Goal: Task Accomplishment & Management: Manage account settings

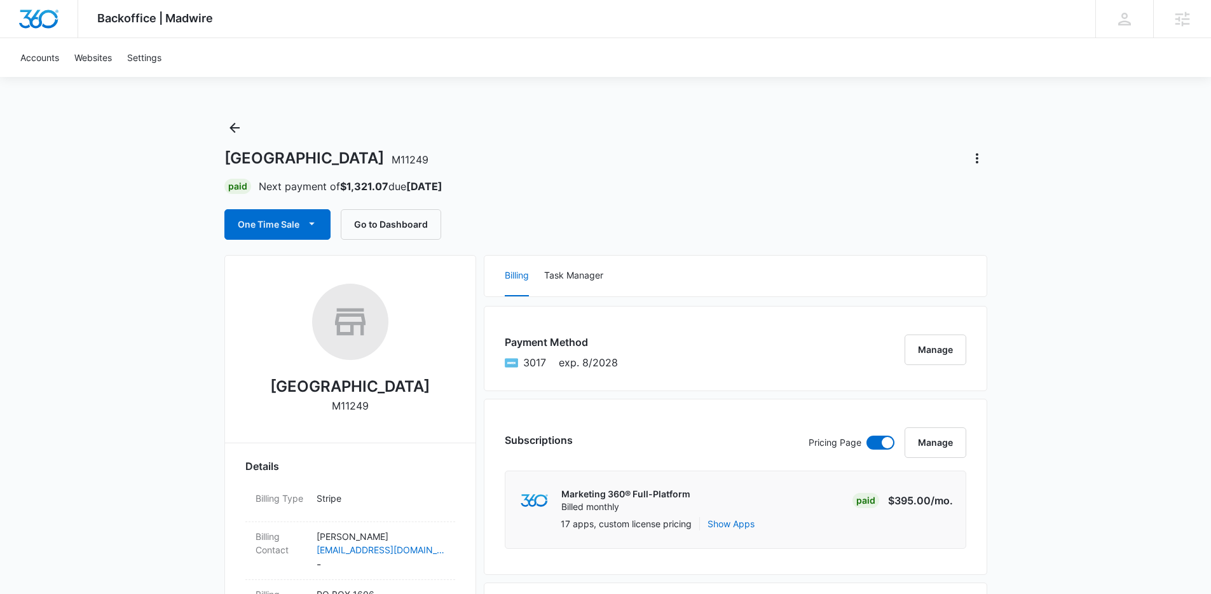
scroll to position [3, 0]
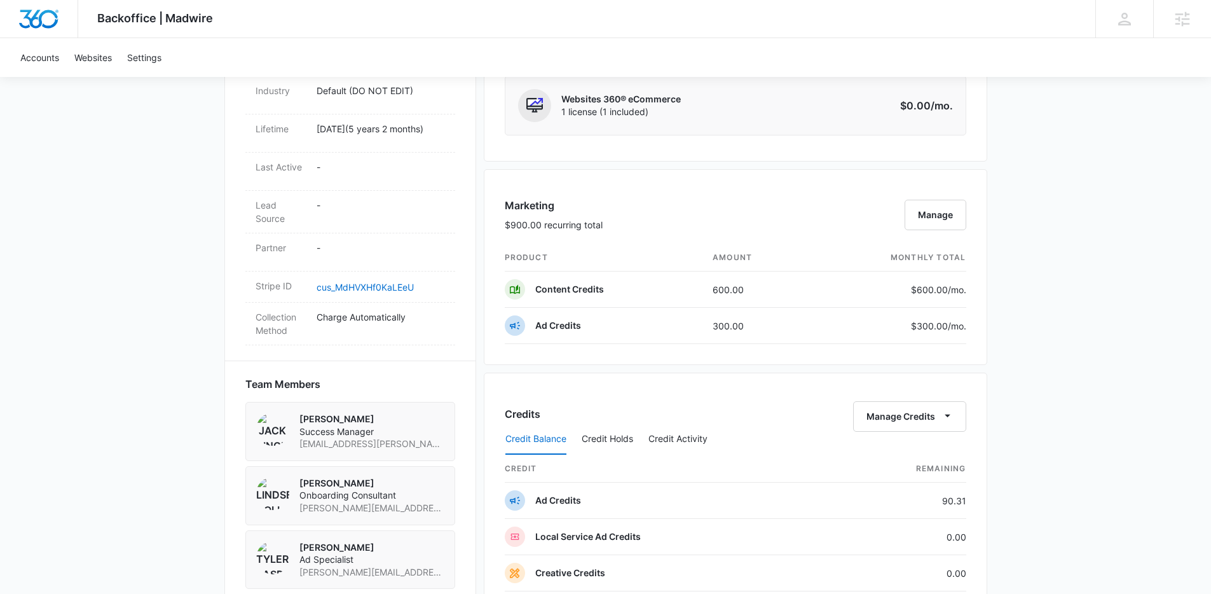
scroll to position [647, 0]
click at [941, 217] on button "Manage" at bounding box center [935, 214] width 62 height 31
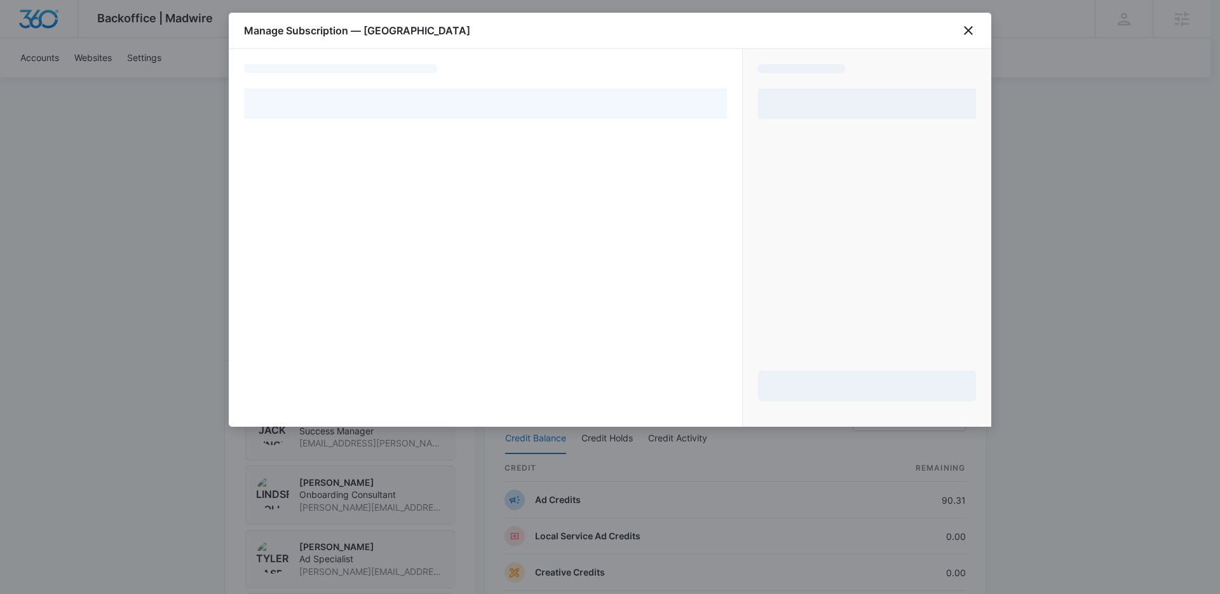
select select "pm_1QjNjQA4n8RTgNjUsXju2oXp"
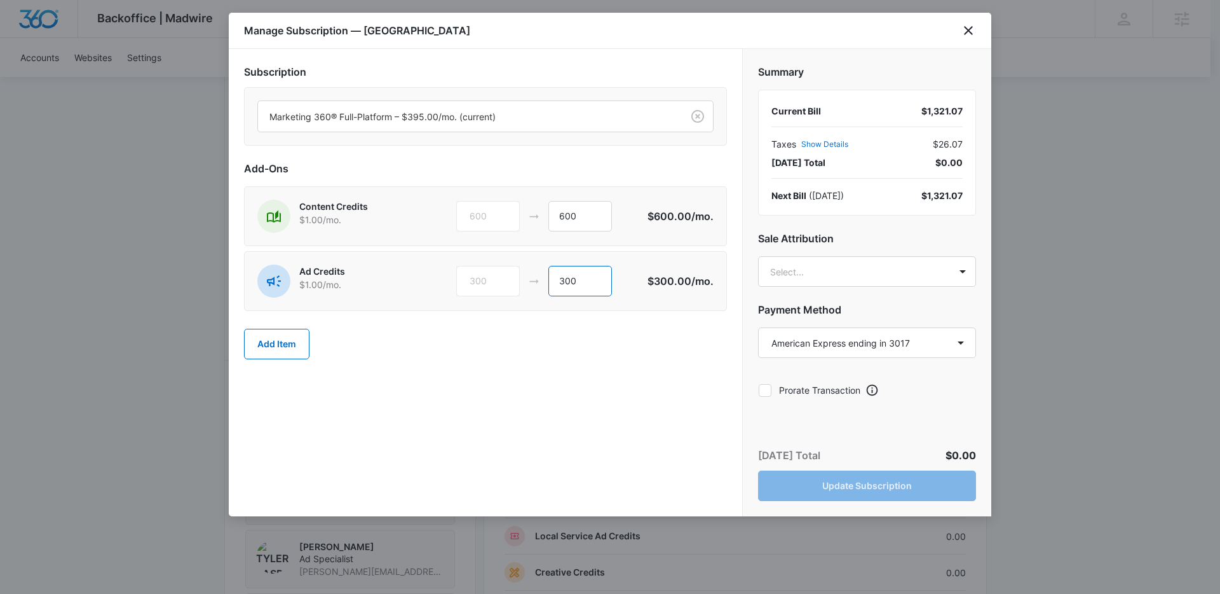
click at [564, 281] on input "300" at bounding box center [580, 281] width 64 height 31
type input "1200"
click at [625, 330] on div "Add Item" at bounding box center [485, 344] width 483 height 56
click at [963, 269] on body "Backoffice | Madwire Apps Settings [PERSON_NAME] [PERSON_NAME][EMAIL_ADDRESS][P…" at bounding box center [610, 278] width 1220 height 1850
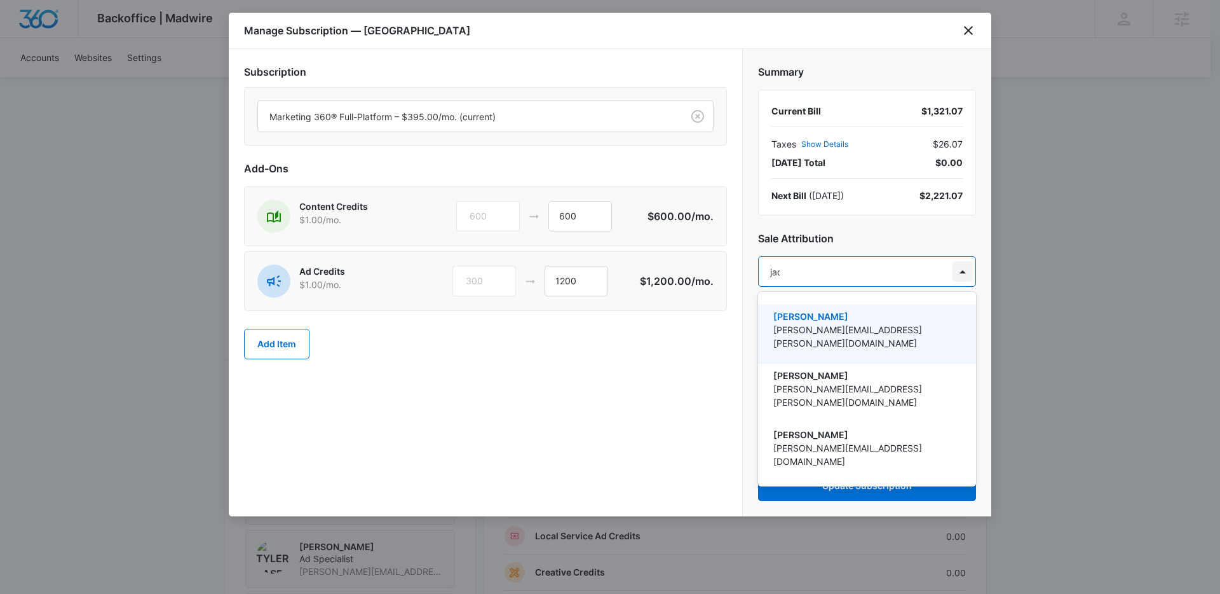
type input "jack"
click at [855, 320] on p "[PERSON_NAME]" at bounding box center [865, 315] width 185 height 13
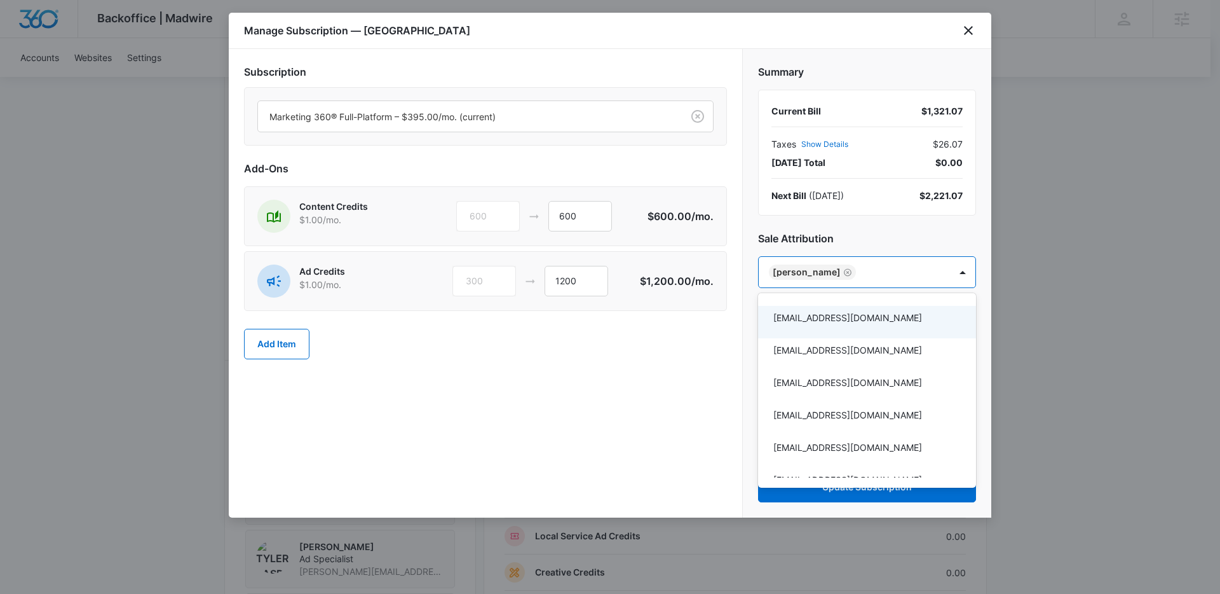
click at [749, 337] on div at bounding box center [610, 297] width 1220 height 594
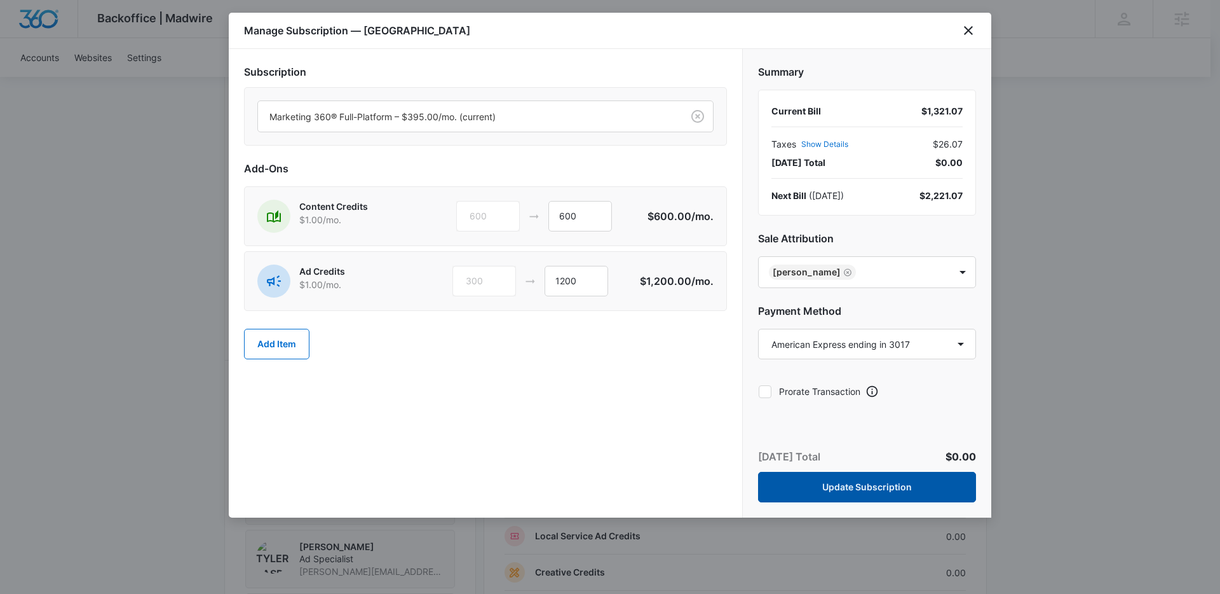
click at [846, 484] on button "Update Subscription" at bounding box center [867, 487] width 218 height 31
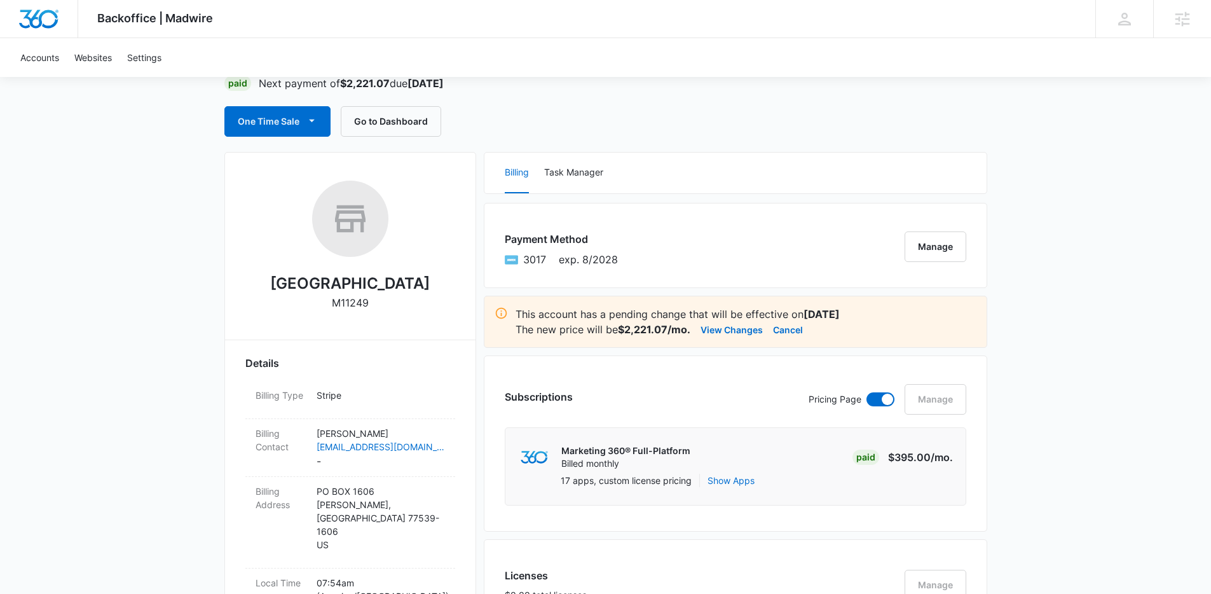
scroll to position [0, 0]
